Goal: Use online tool/utility: Utilize a website feature to perform a specific function

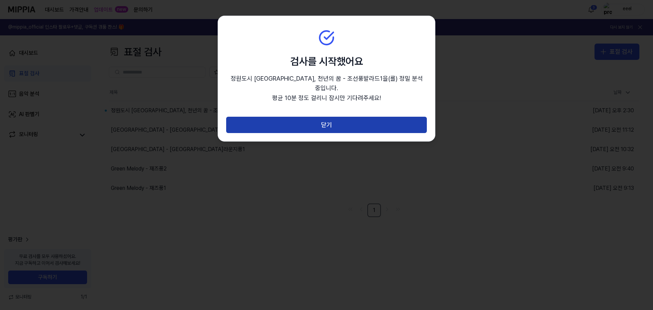
click at [304, 117] on button "닫기" at bounding box center [326, 125] width 201 height 16
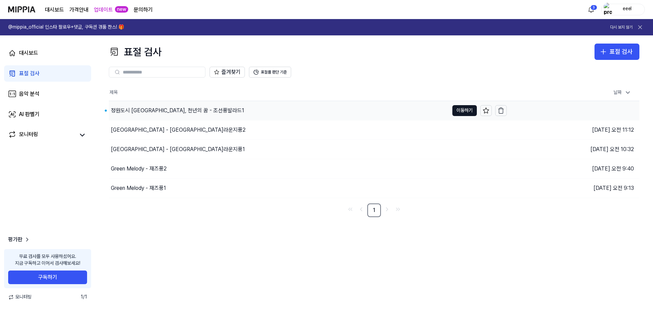
click at [165, 116] on div "정원도시 [GEOGRAPHIC_DATA], 천년의 꿈 - 조선풍발라드1" at bounding box center [279, 110] width 340 height 19
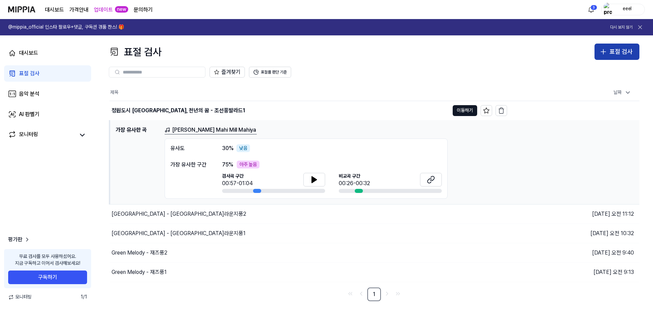
click at [604, 50] on icon "button" at bounding box center [603, 52] width 8 height 8
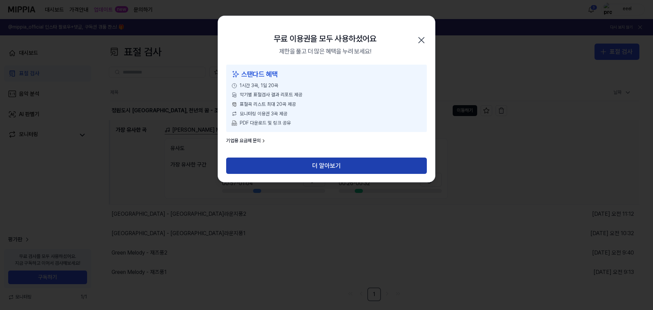
click at [308, 166] on button "더 알아보기" at bounding box center [326, 165] width 201 height 16
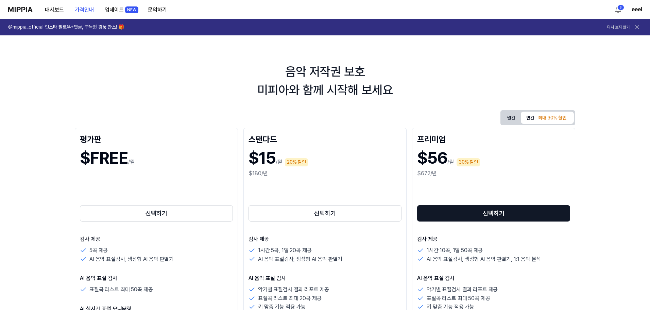
click at [26, 10] on img at bounding box center [20, 9] width 24 height 5
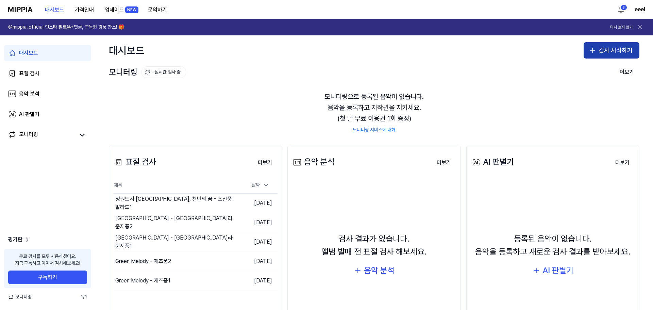
click at [593, 48] on icon "button" at bounding box center [592, 50] width 8 height 8
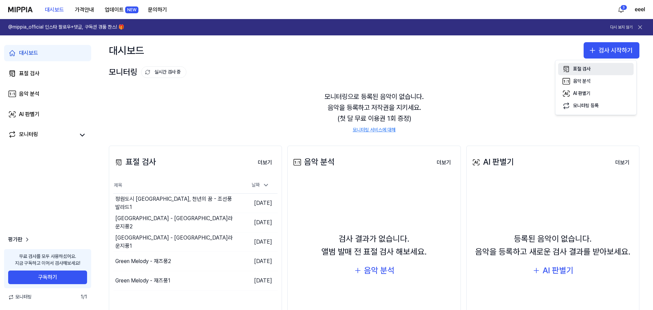
click at [588, 70] on div "표절 검사" at bounding box center [581, 69] width 17 height 7
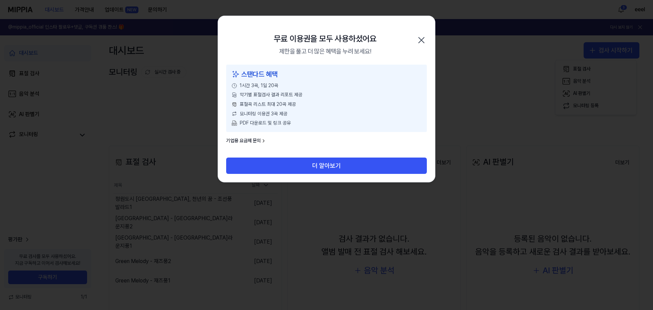
click at [425, 37] on icon "button" at bounding box center [421, 40] width 11 height 11
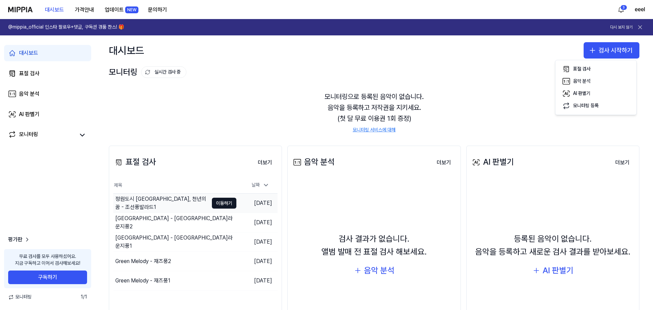
click at [182, 207] on div "정원도시 [GEOGRAPHIC_DATA], 천년의 꿈 - 조선풍발라드1" at bounding box center [161, 203] width 93 height 16
